Goal: Obtain resource: Obtain resource

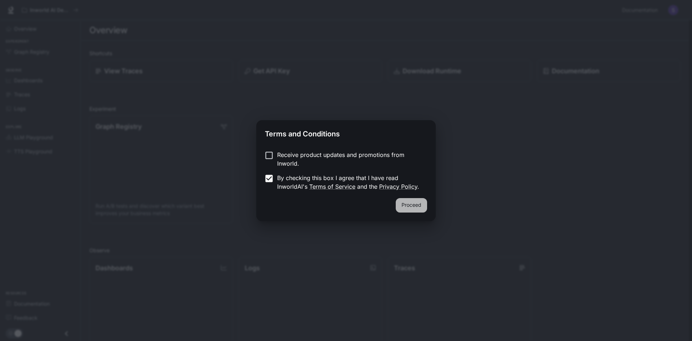
click at [409, 203] on button "Proceed" at bounding box center [411, 205] width 31 height 14
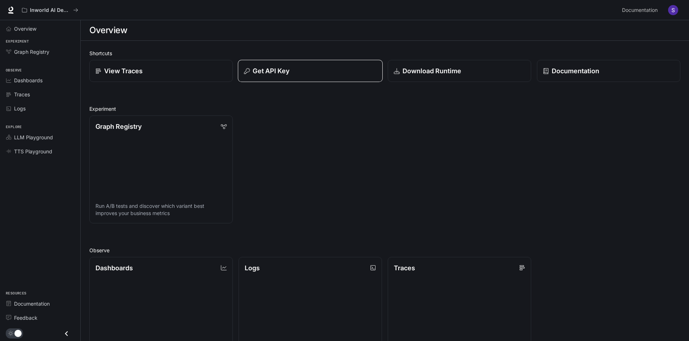
click at [281, 69] on p "Get API Key" at bounding box center [271, 71] width 37 height 10
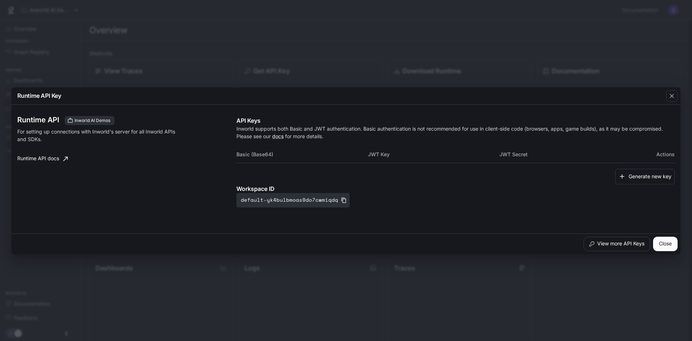
click at [247, 155] on th "Basic (Base64)" at bounding box center [303, 154] width 132 height 17
click at [379, 154] on th "JWT Key" at bounding box center [434, 154] width 132 height 17
click at [523, 155] on th "JWT Secret" at bounding box center [566, 154] width 132 height 17
click at [670, 244] on button "Close" at bounding box center [665, 244] width 25 height 14
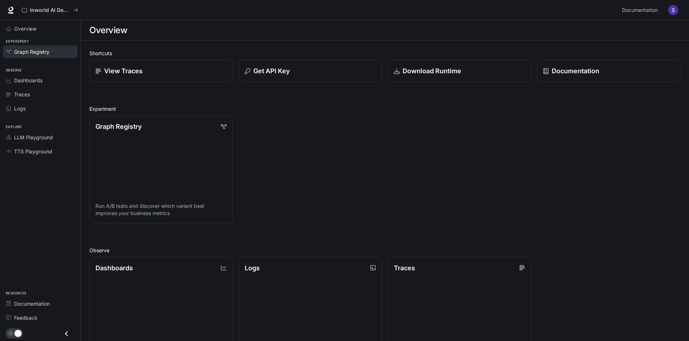
click at [41, 52] on span "Graph Registry" at bounding box center [31, 52] width 35 height 8
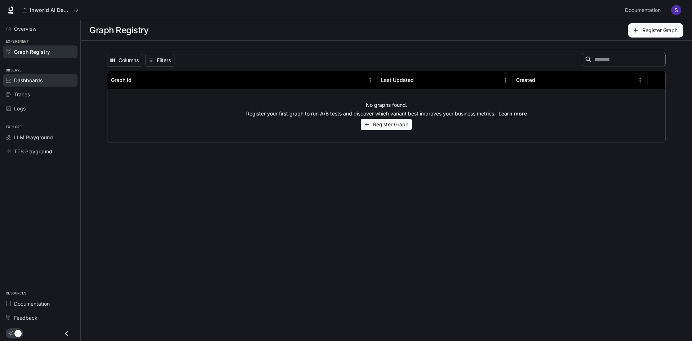
click at [39, 78] on span "Dashboards" at bounding box center [28, 80] width 28 height 8
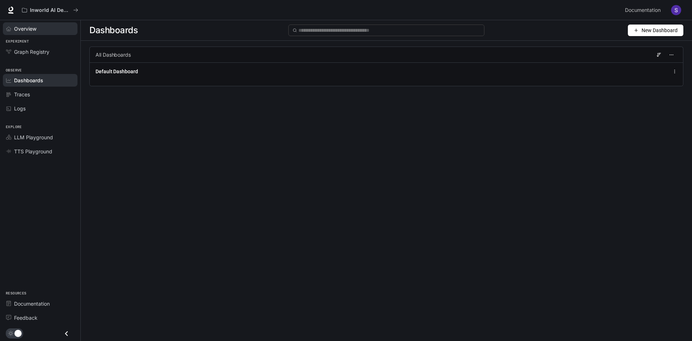
click at [25, 23] on link "Overview" at bounding box center [40, 28] width 75 height 13
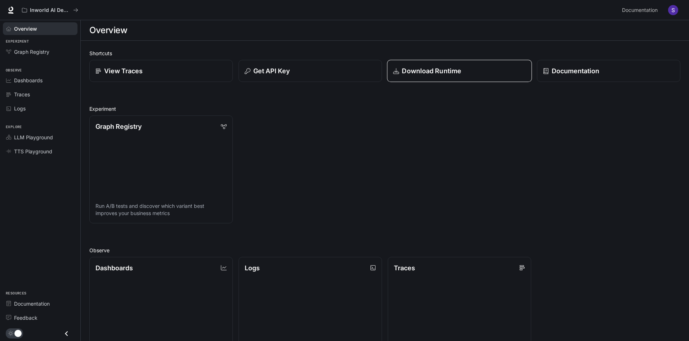
click at [456, 72] on p "Download Runtime" at bounding box center [432, 71] width 60 height 10
click at [283, 71] on p "Get API Key" at bounding box center [271, 71] width 37 height 10
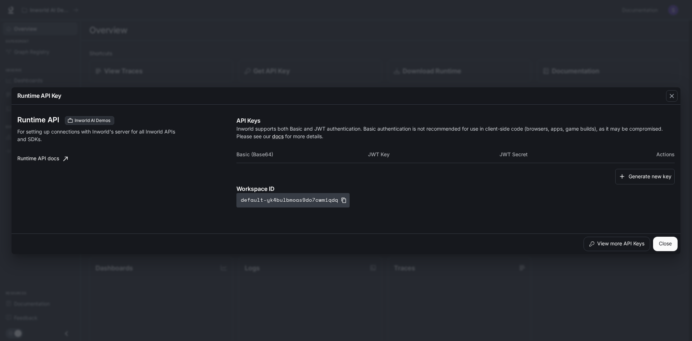
click at [341, 200] on icon "button" at bounding box center [343, 199] width 5 height 5
click at [312, 13] on div "Runtime API Key Runtime API Inworld AI Demos For setting up connections with In…" at bounding box center [346, 170] width 692 height 341
